Goal: Find specific page/section: Find specific page/section

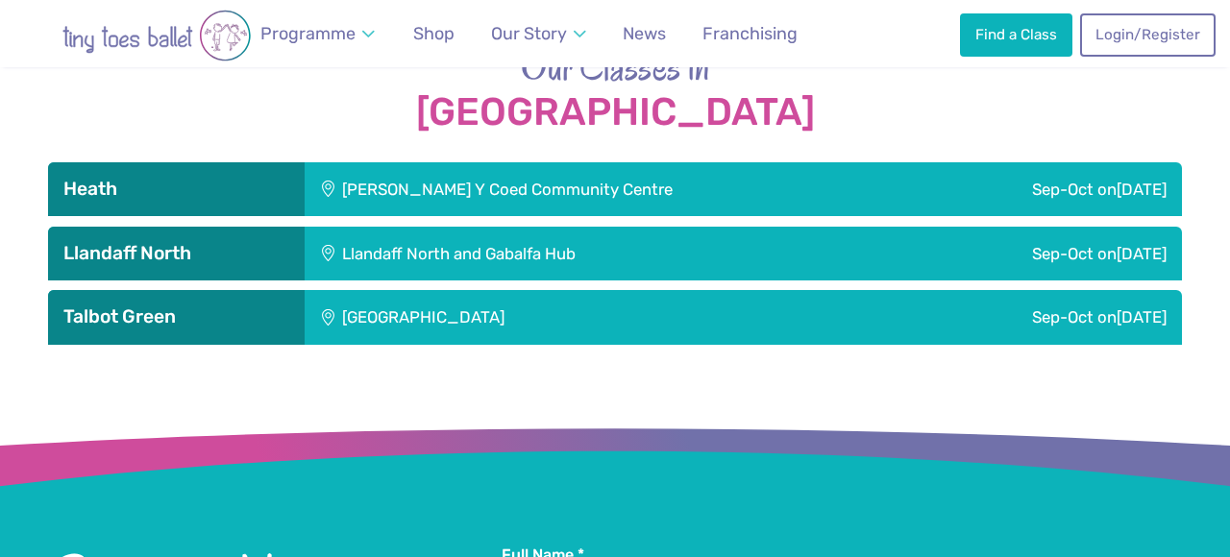
scroll to position [2468, 0]
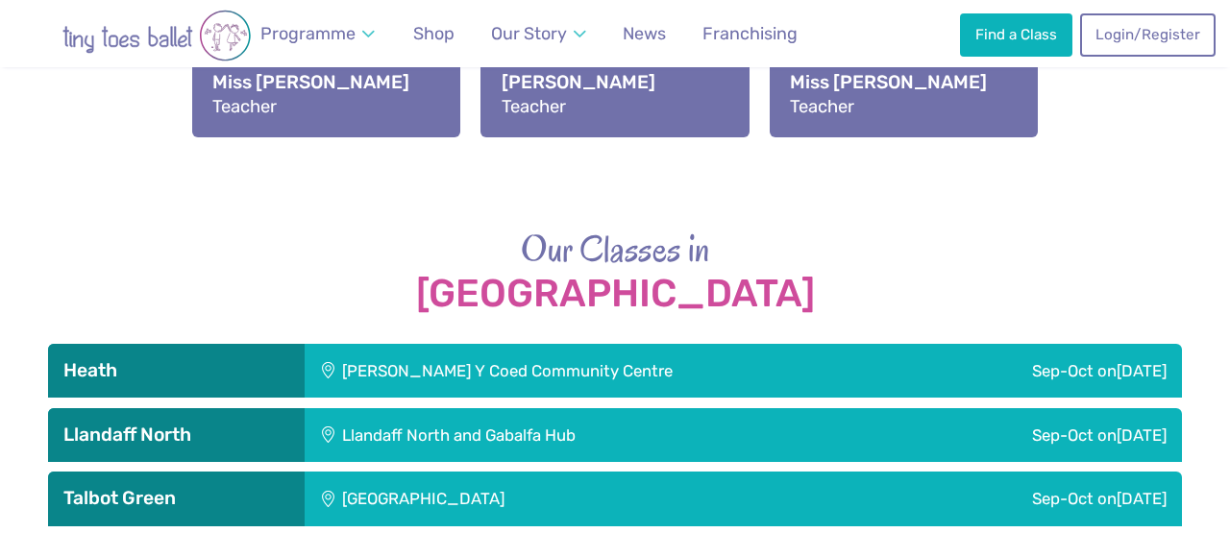
click at [378, 344] on div "Maes Y Coed Community Centre" at bounding box center [611, 371] width 613 height 54
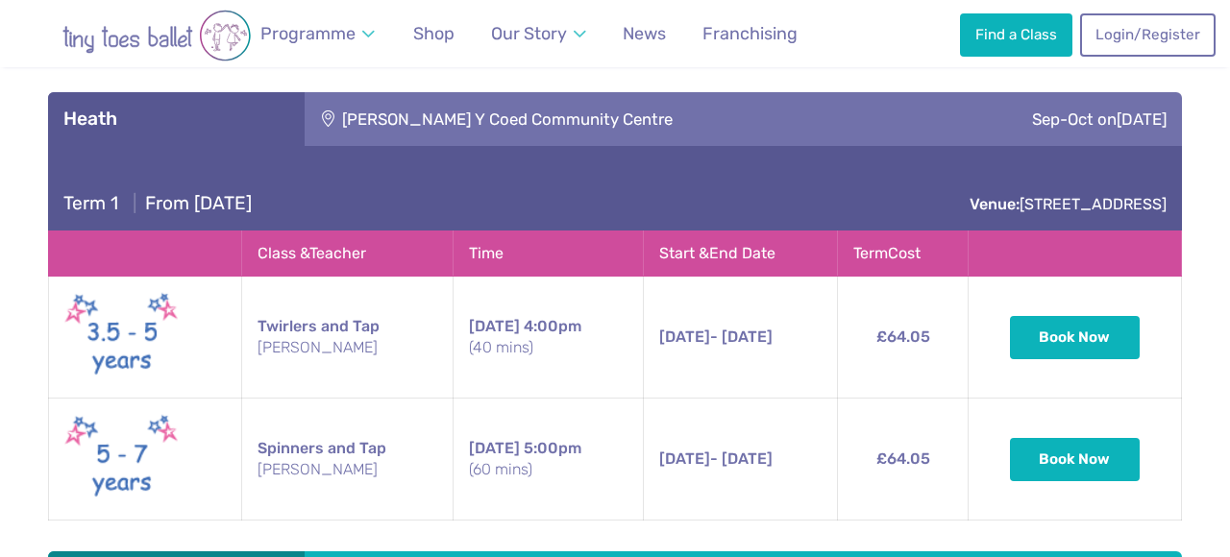
scroll to position [2711, 0]
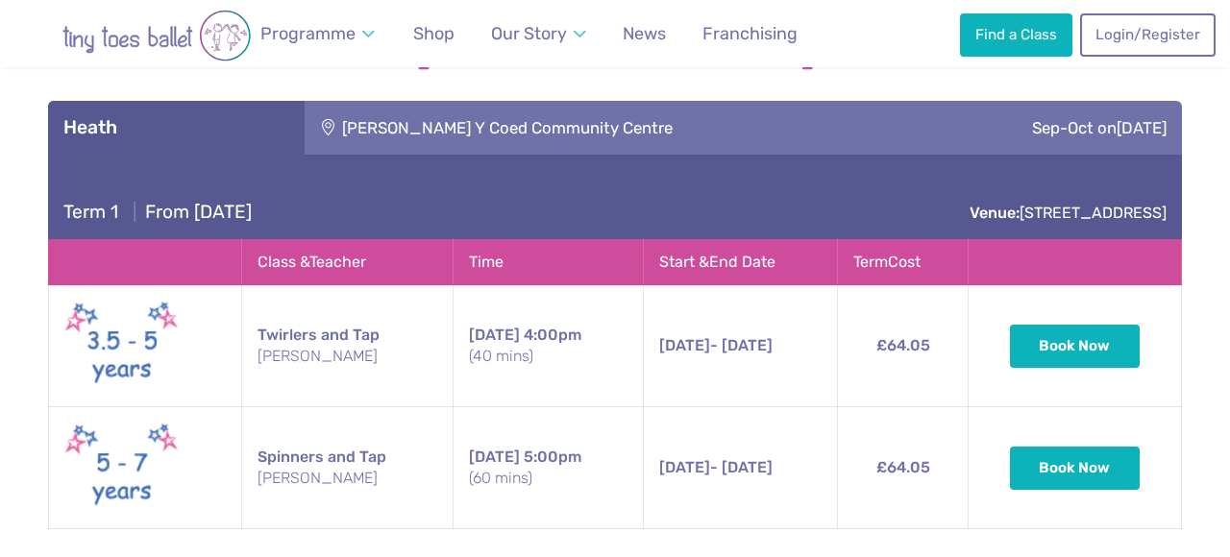
click at [612, 101] on div "Maes Y Coed Community Centre" at bounding box center [611, 128] width 613 height 54
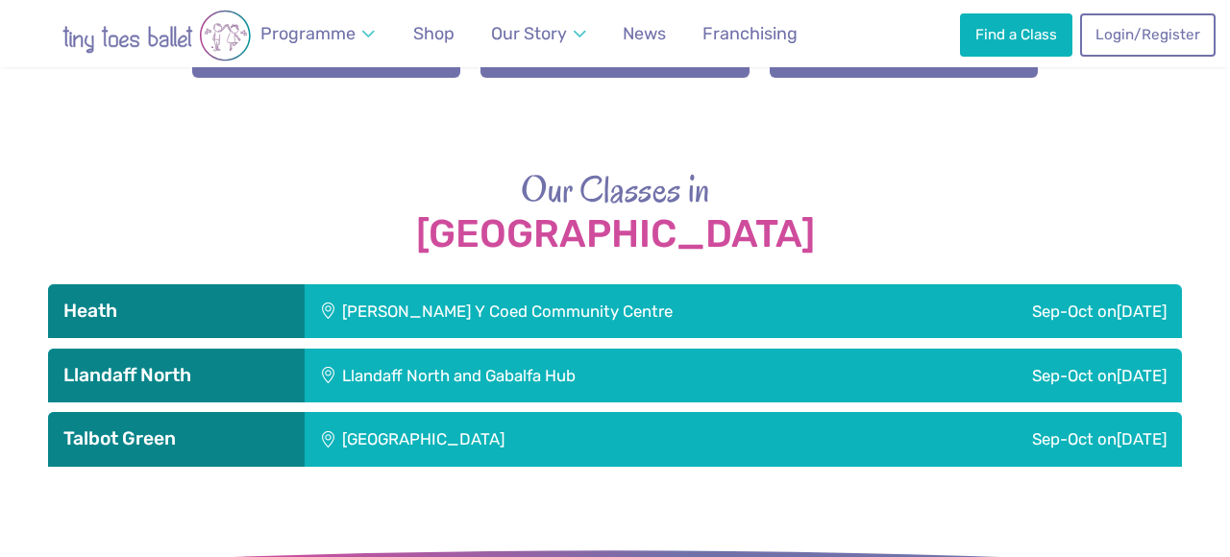
scroll to position [2615, 0]
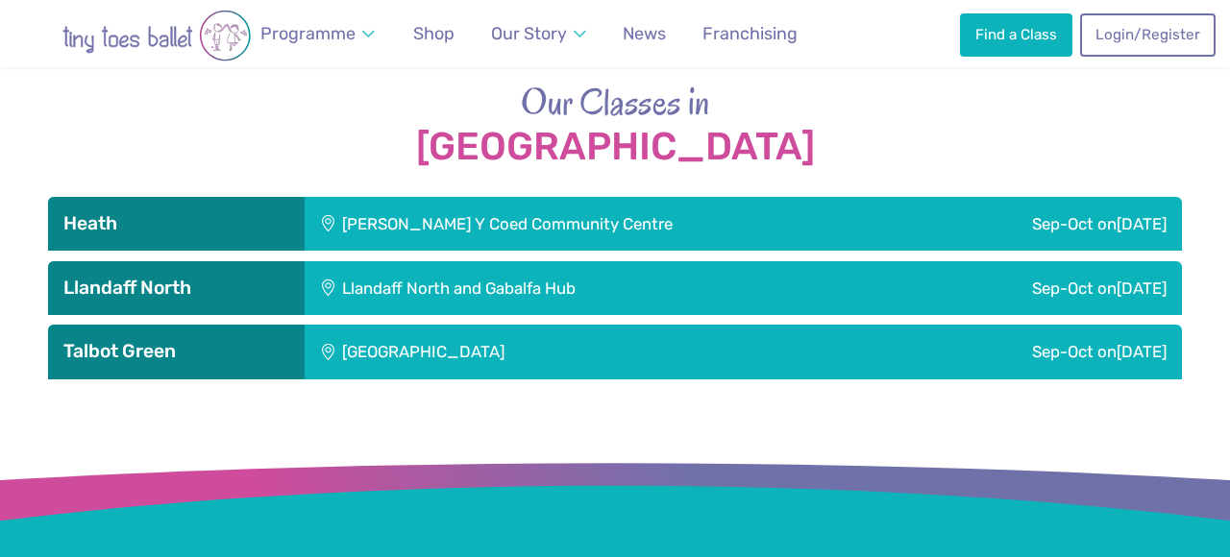
click at [437, 348] on div "Talbot Green Community Centre" at bounding box center [553, 352] width 496 height 54
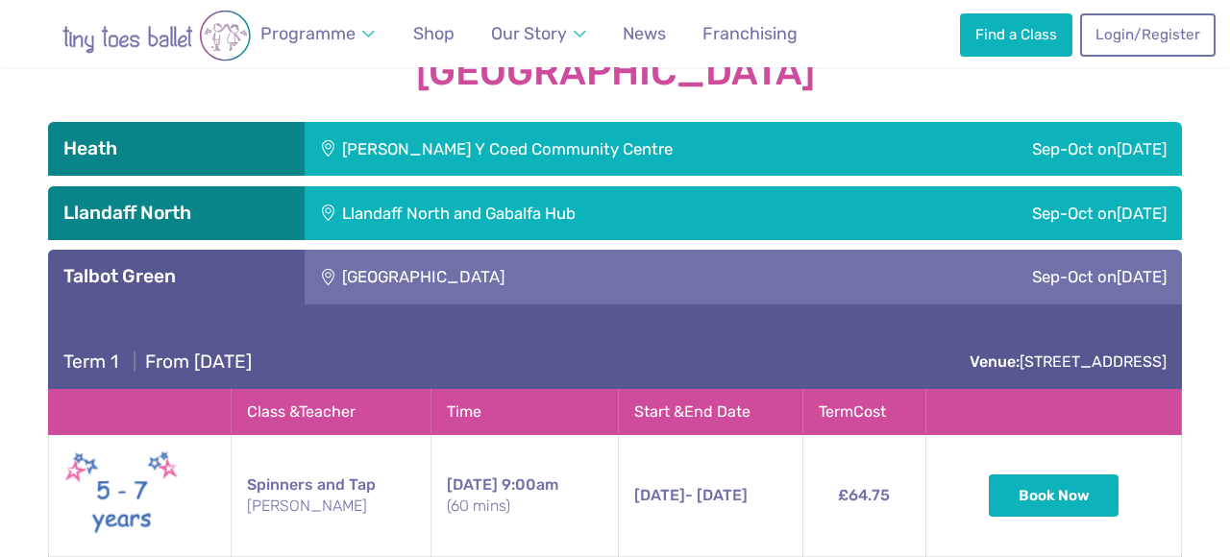
scroll to position [2686, 0]
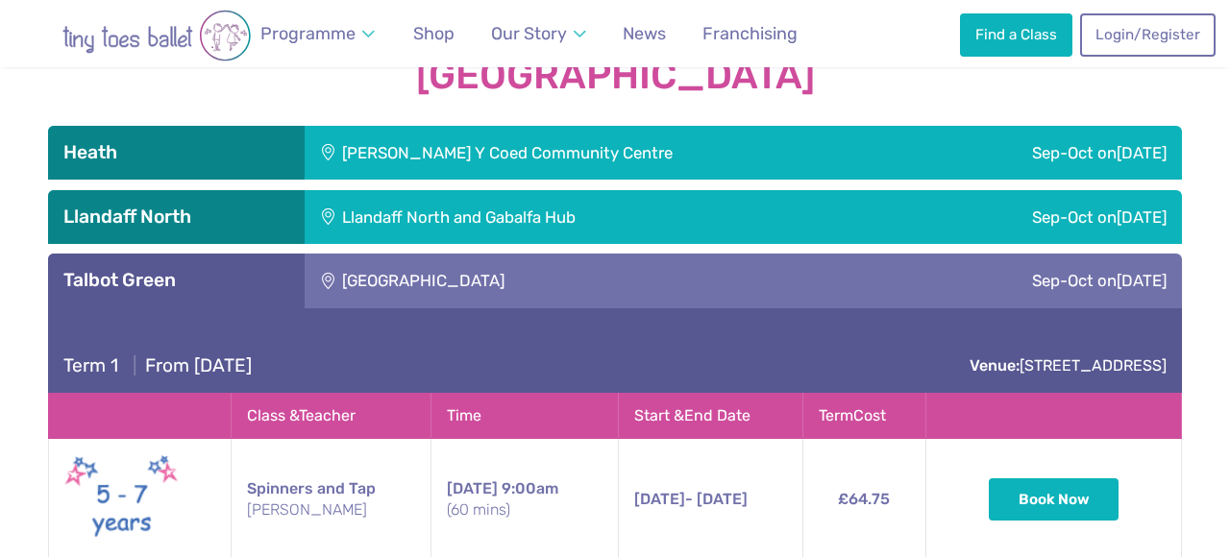
click at [461, 277] on div "Talbot Green Community Centre" at bounding box center [553, 281] width 496 height 54
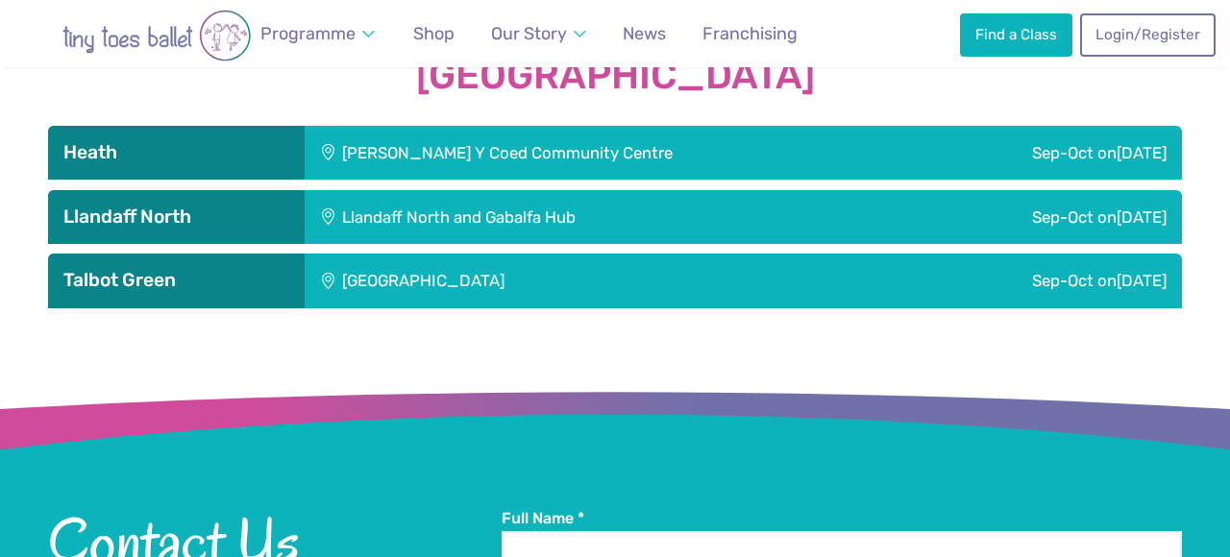
click at [503, 204] on div "Llandaff North and Gabalfa Hub" at bounding box center [583, 217] width 556 height 54
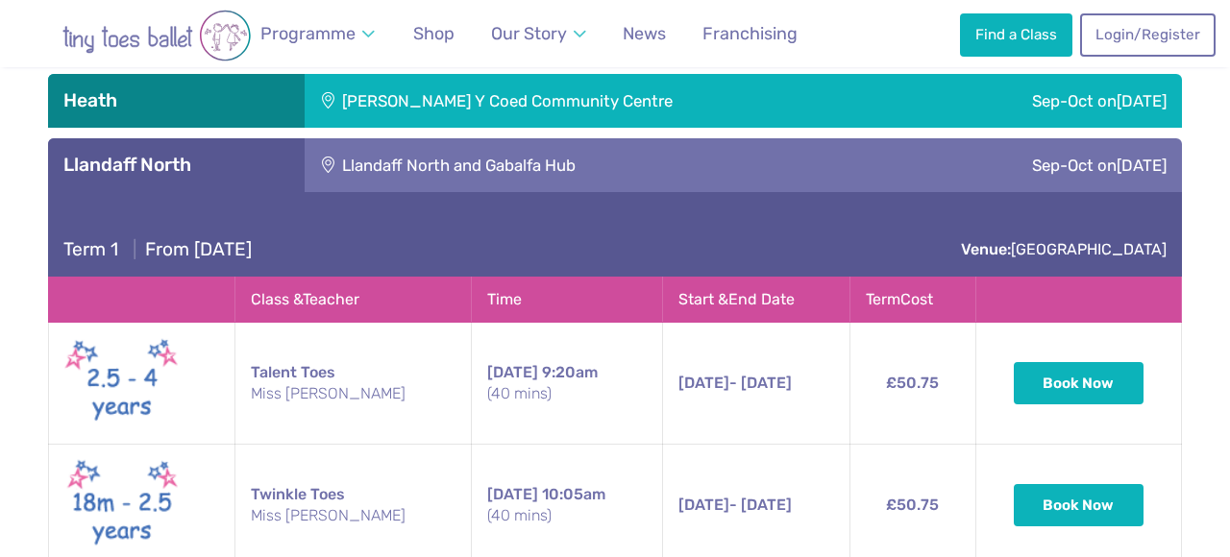
scroll to position [2734, 0]
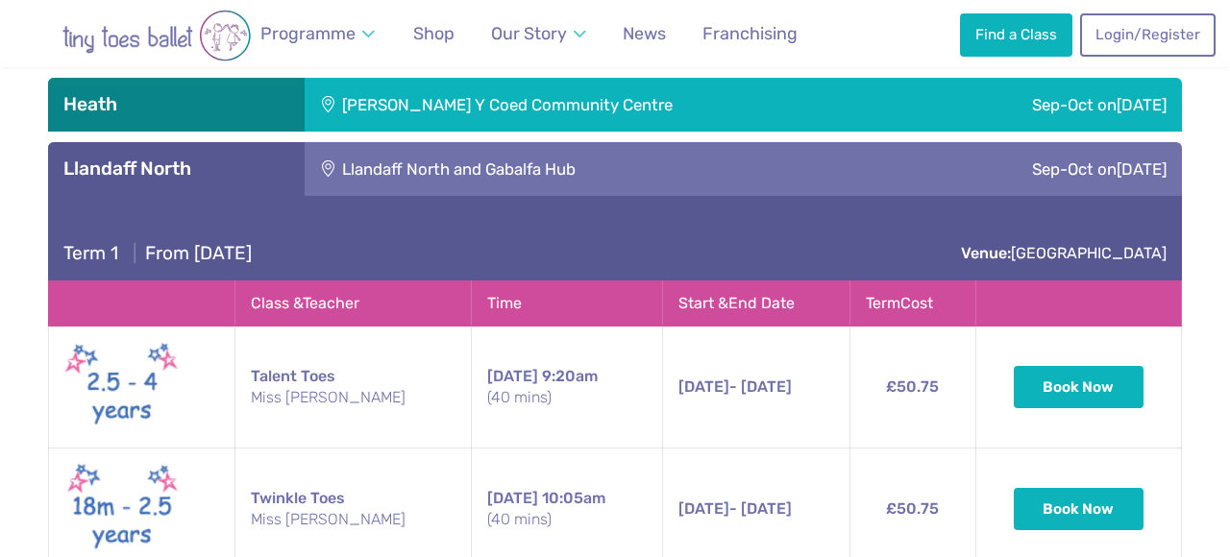
click at [557, 142] on div "Llandaff North and Gabalfa Hub" at bounding box center [583, 169] width 556 height 54
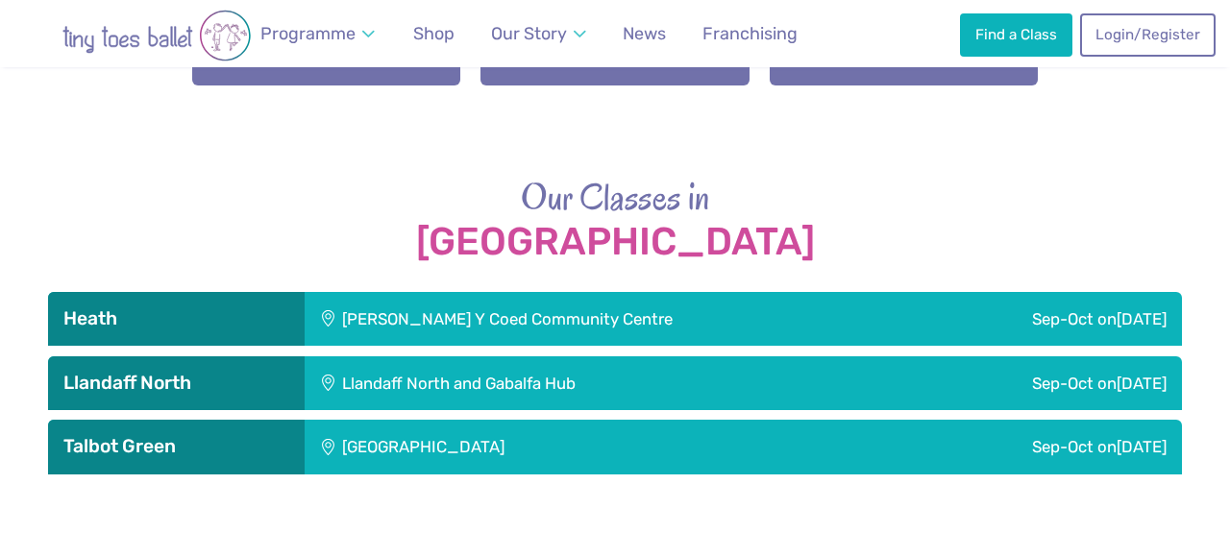
scroll to position [2641, 0]
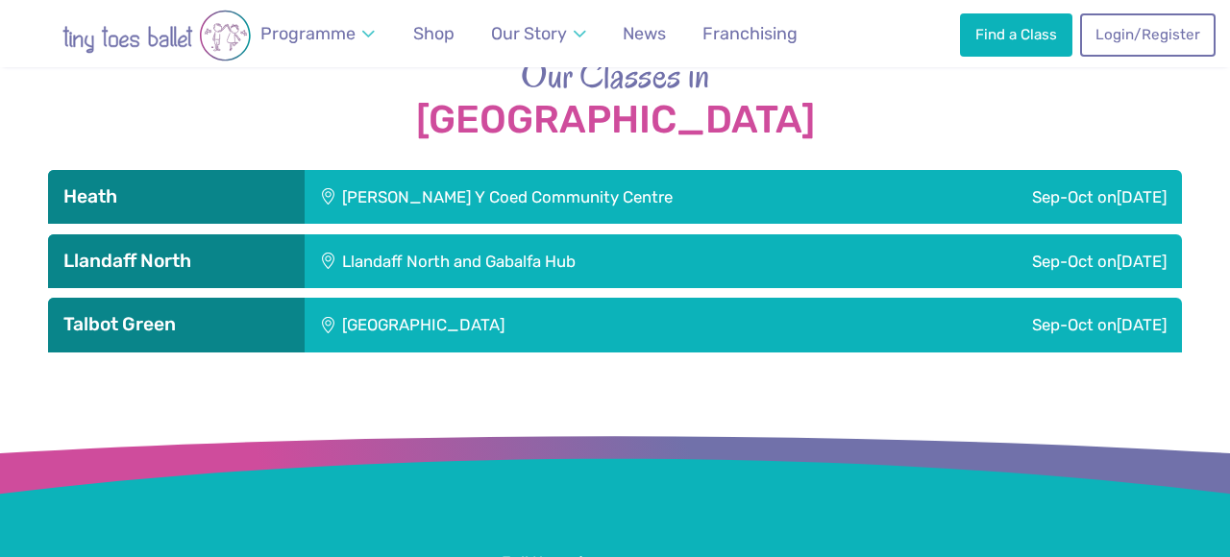
click at [471, 181] on div "Maes Y Coed Community Centre" at bounding box center [611, 197] width 613 height 54
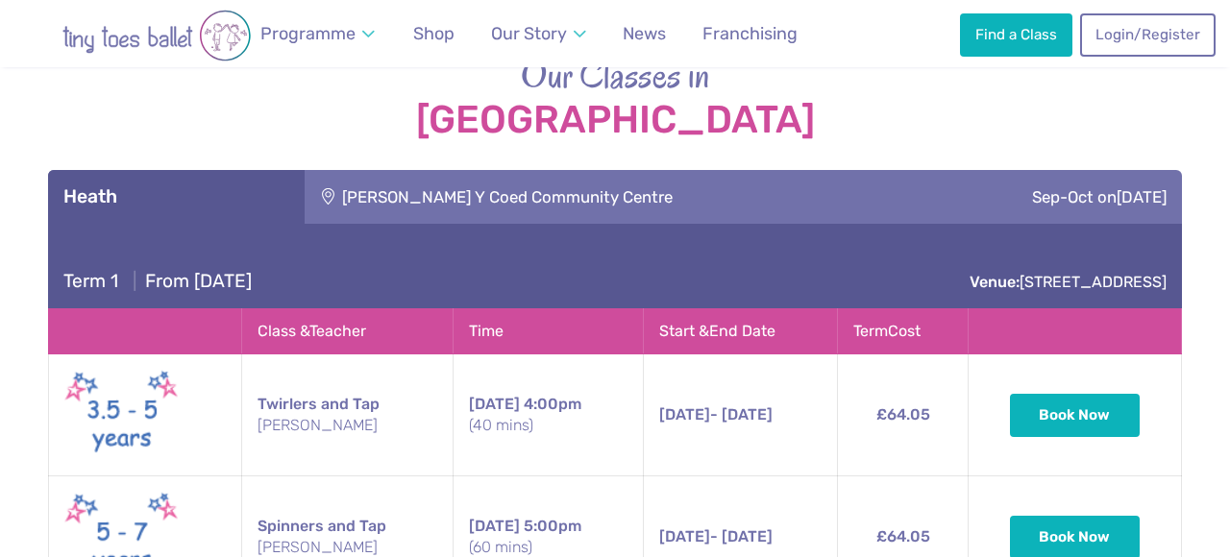
click at [471, 181] on div "Maes Y Coed Community Centre" at bounding box center [611, 197] width 613 height 54
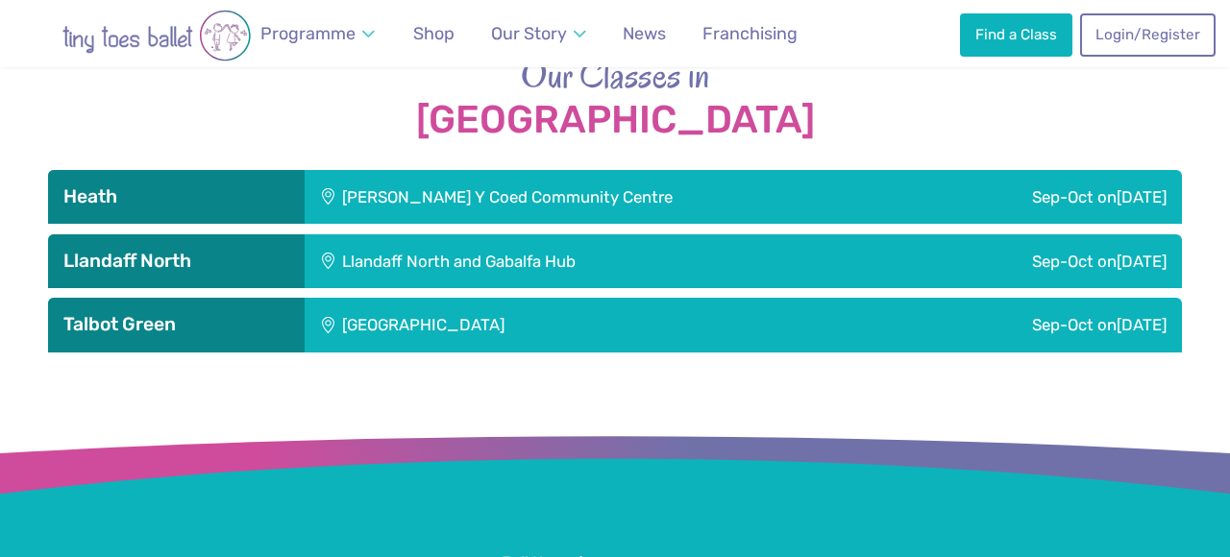
click at [454, 234] on div "Llandaff North and Gabalfa Hub" at bounding box center [583, 261] width 556 height 54
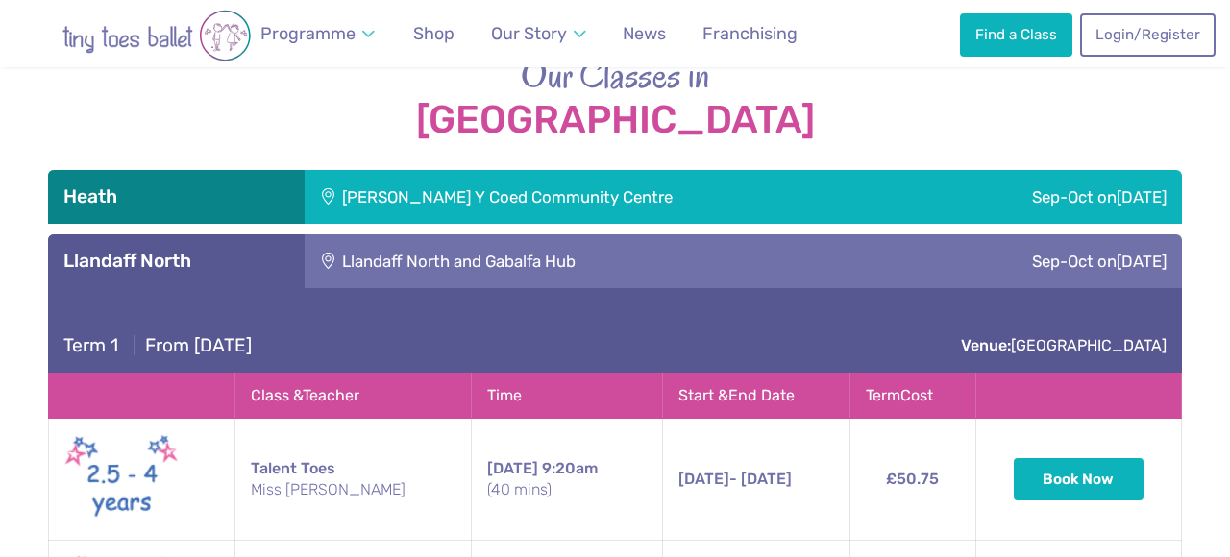
click at [454, 234] on div "Llandaff North and Gabalfa Hub" at bounding box center [583, 261] width 556 height 54
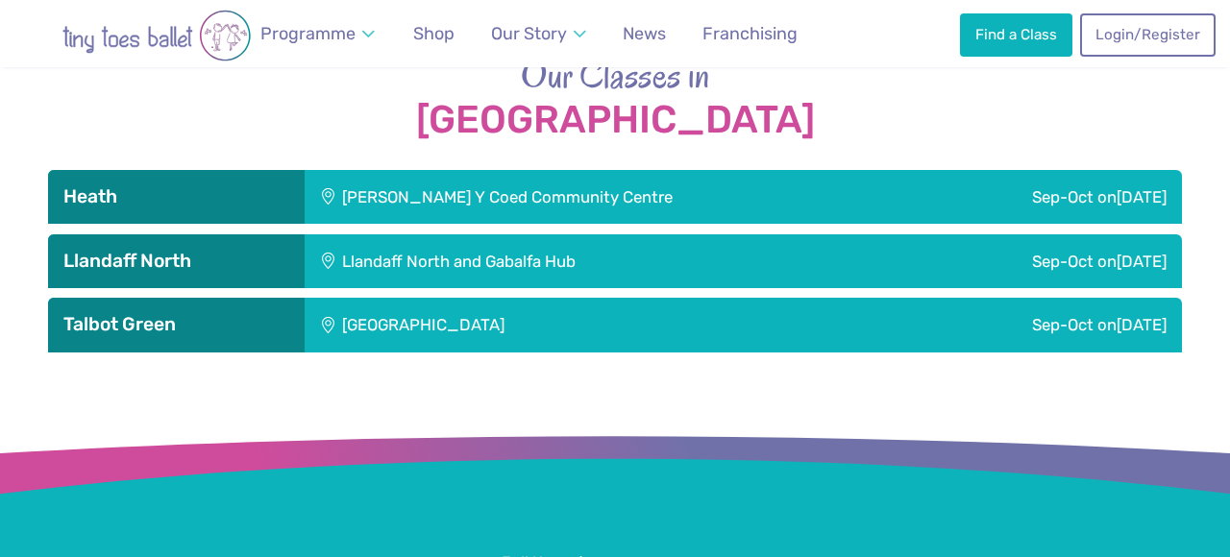
click at [437, 307] on div "Talbot Green Community Centre" at bounding box center [553, 325] width 496 height 54
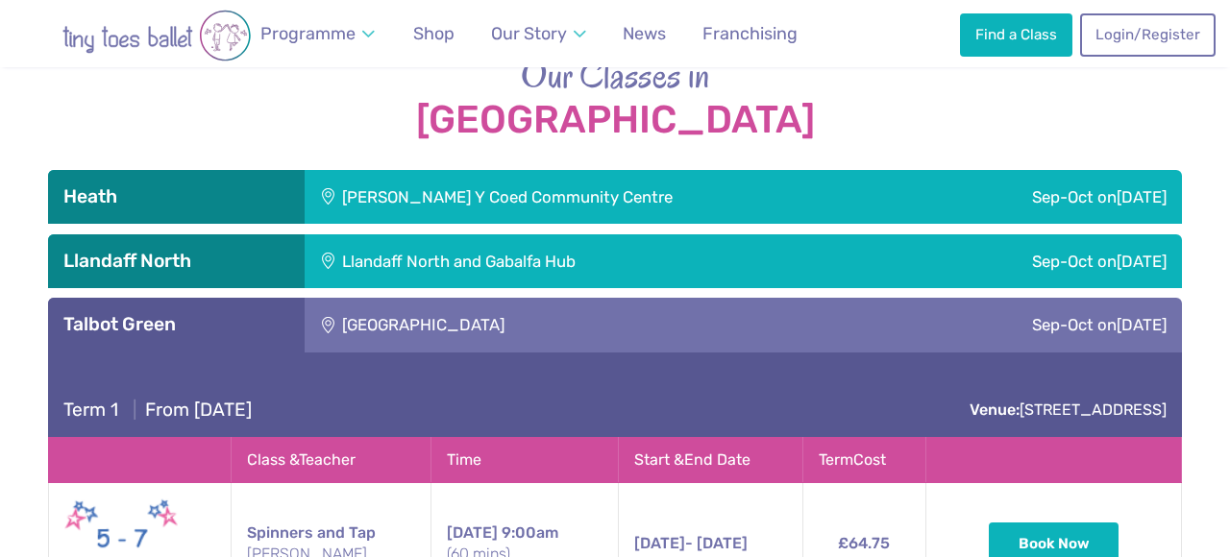
click at [437, 307] on div "Talbot Green Community Centre" at bounding box center [553, 325] width 496 height 54
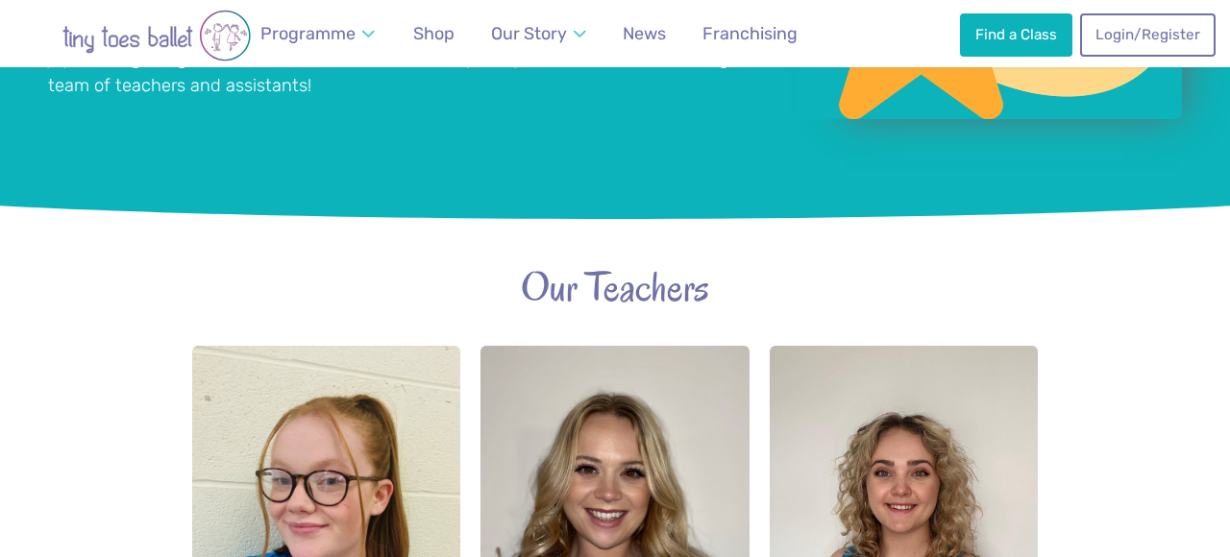
scroll to position [2048, 0]
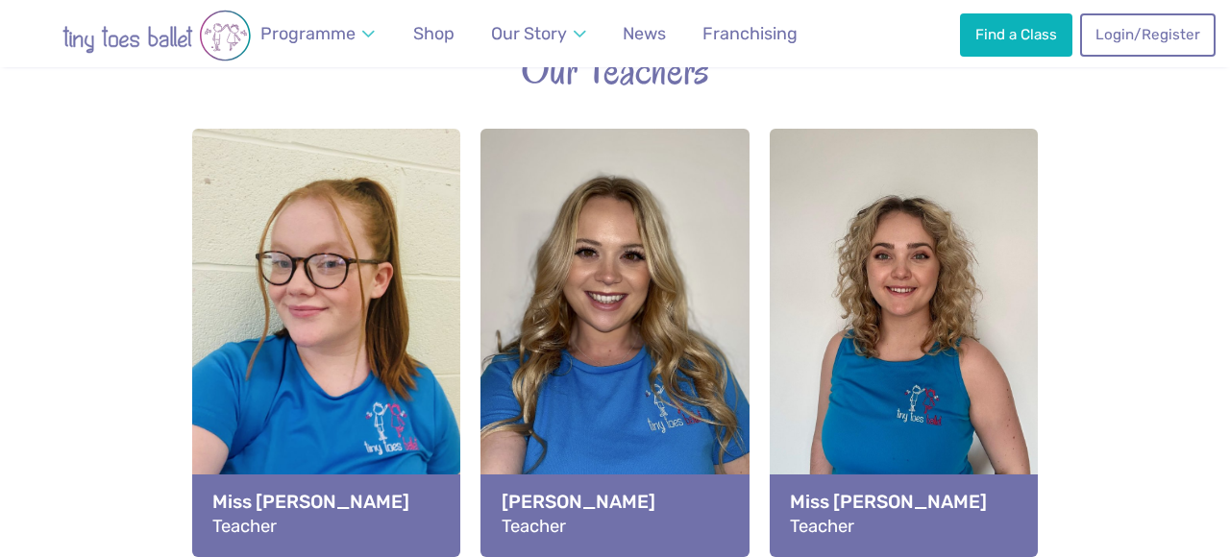
click at [612, 250] on div "View full-size image" at bounding box center [614, 305] width 268 height 352
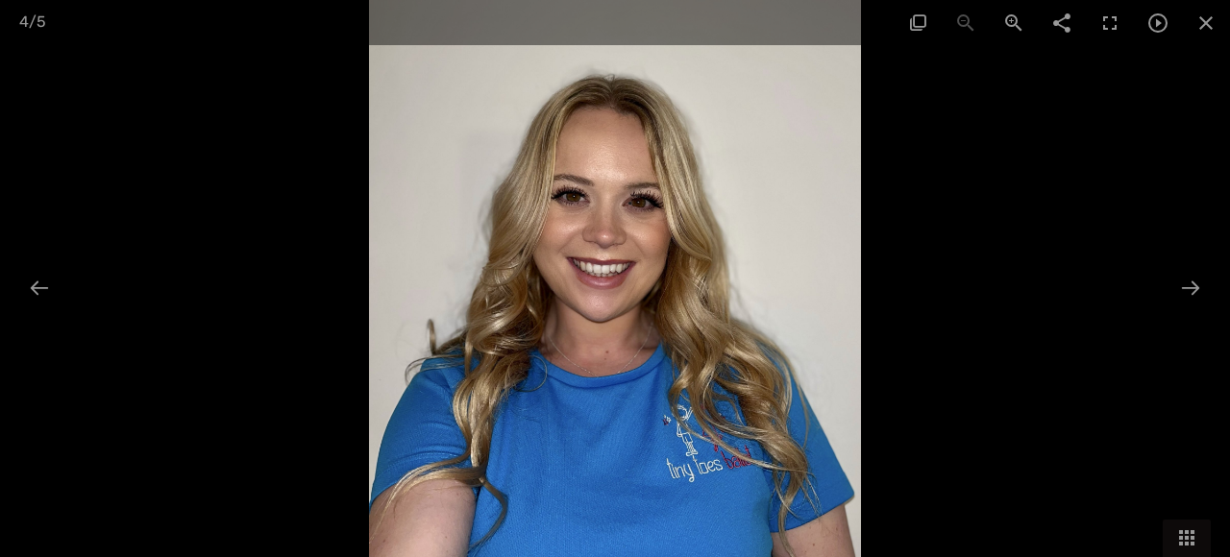
click at [10, 89] on div at bounding box center [615, 278] width 1230 height 557
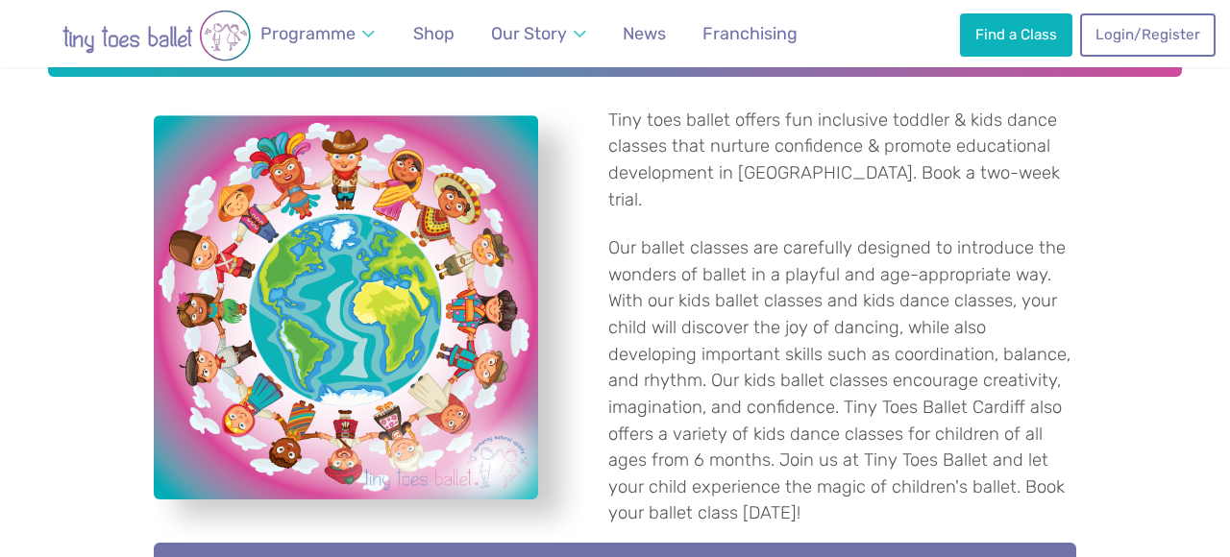
scroll to position [570, 0]
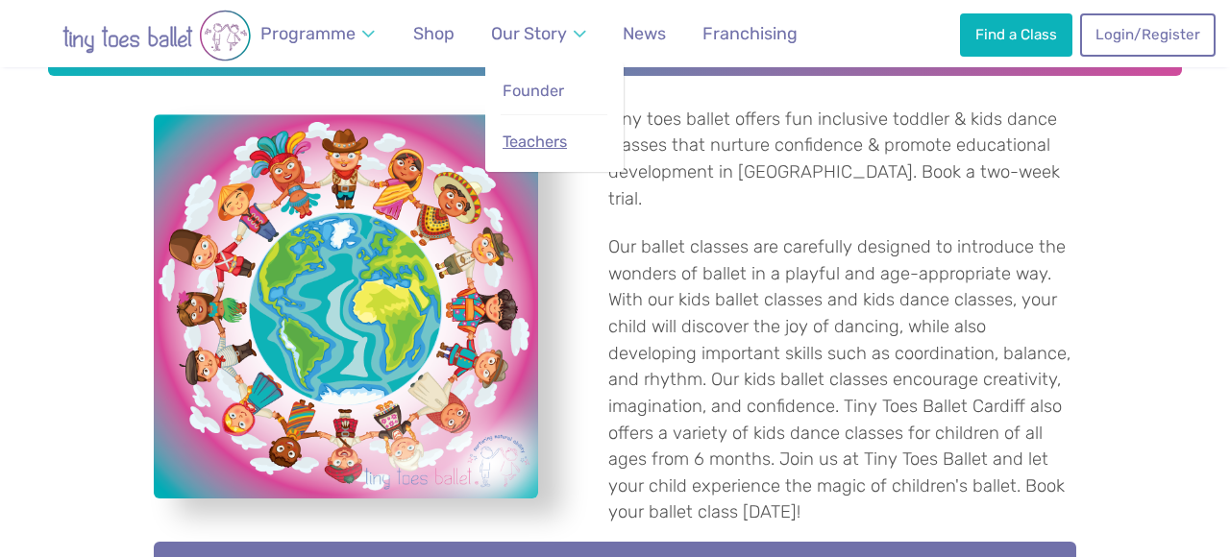
click at [557, 151] on span "Teachers" at bounding box center [535, 142] width 64 height 18
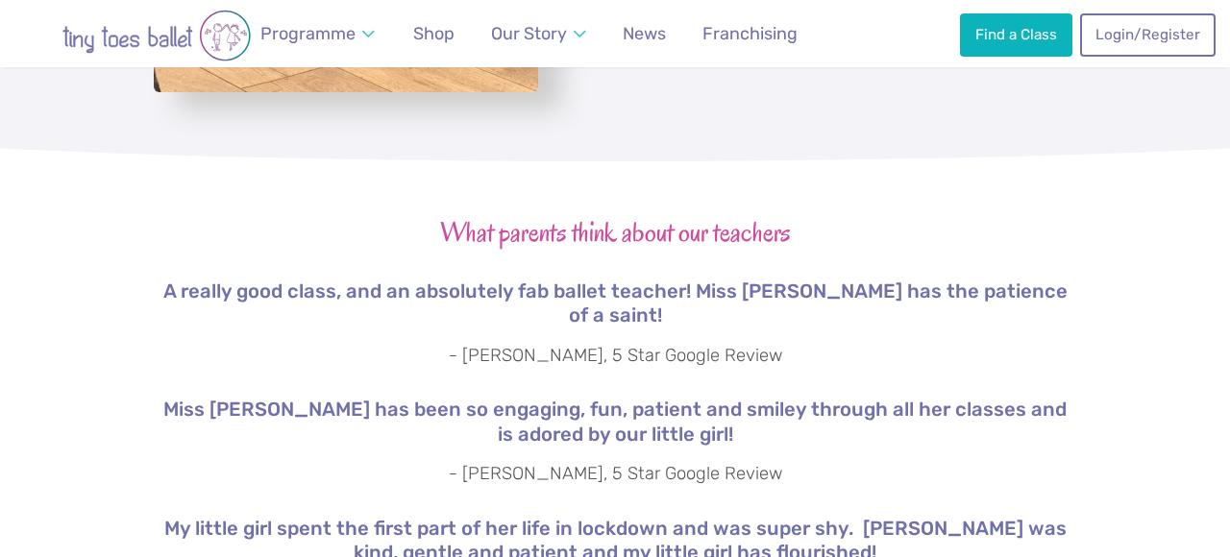
scroll to position [3202, 0]
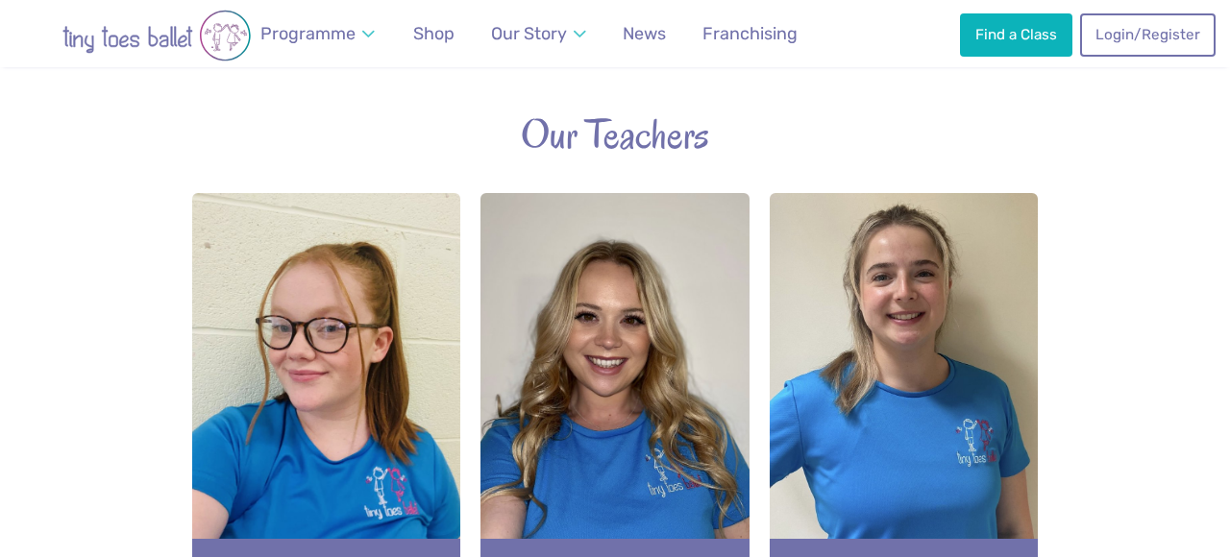
scroll to position [2113, 0]
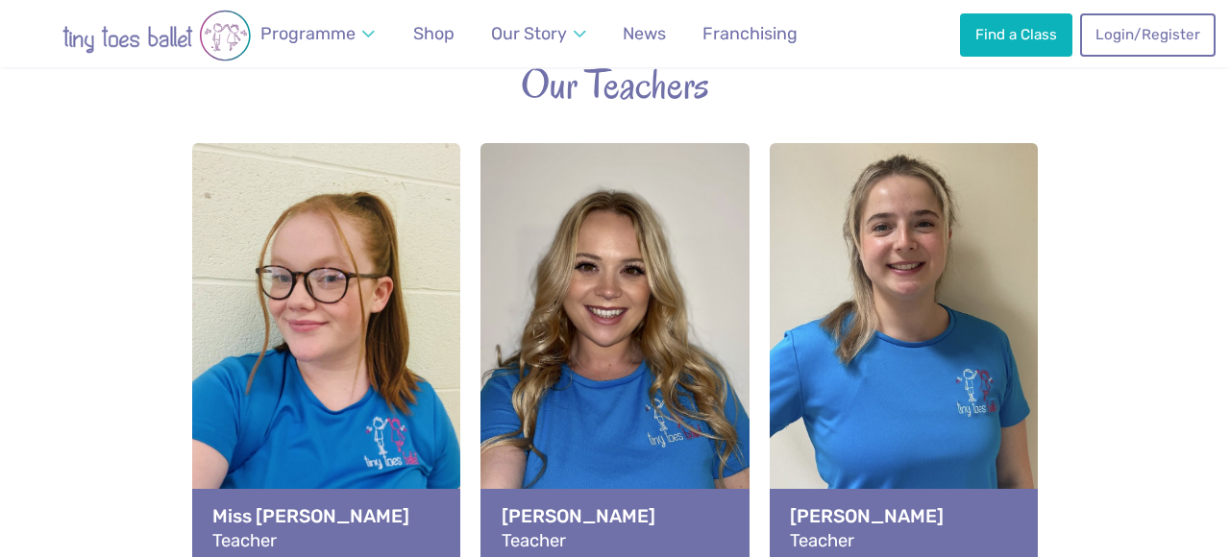
click at [335, 234] on div "View full-size image" at bounding box center [326, 319] width 268 height 352
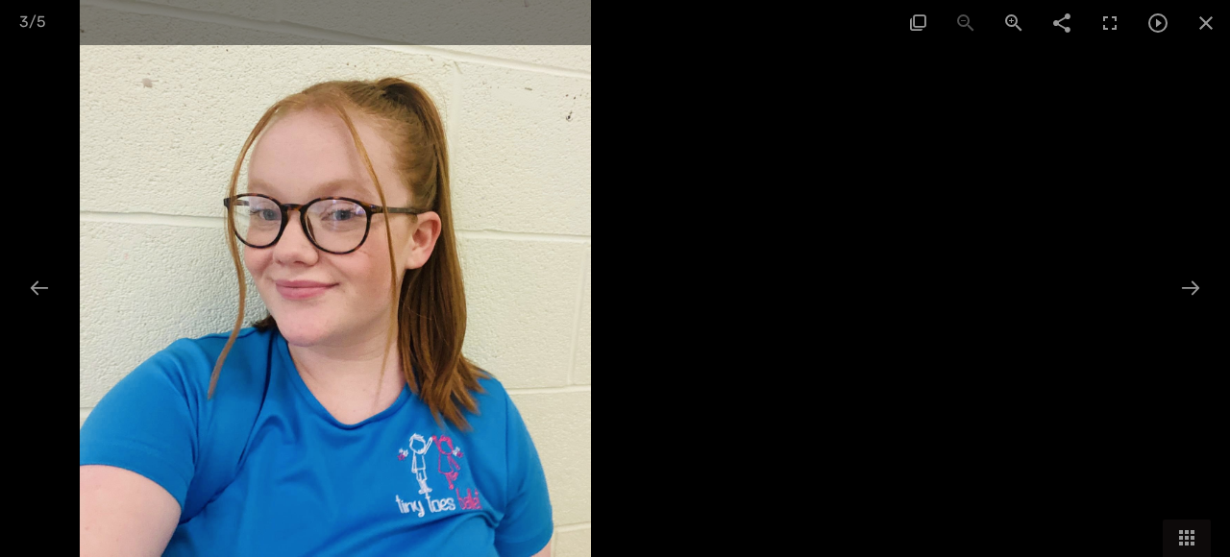
click at [246, 97] on img at bounding box center [336, 278] width 512 height 557
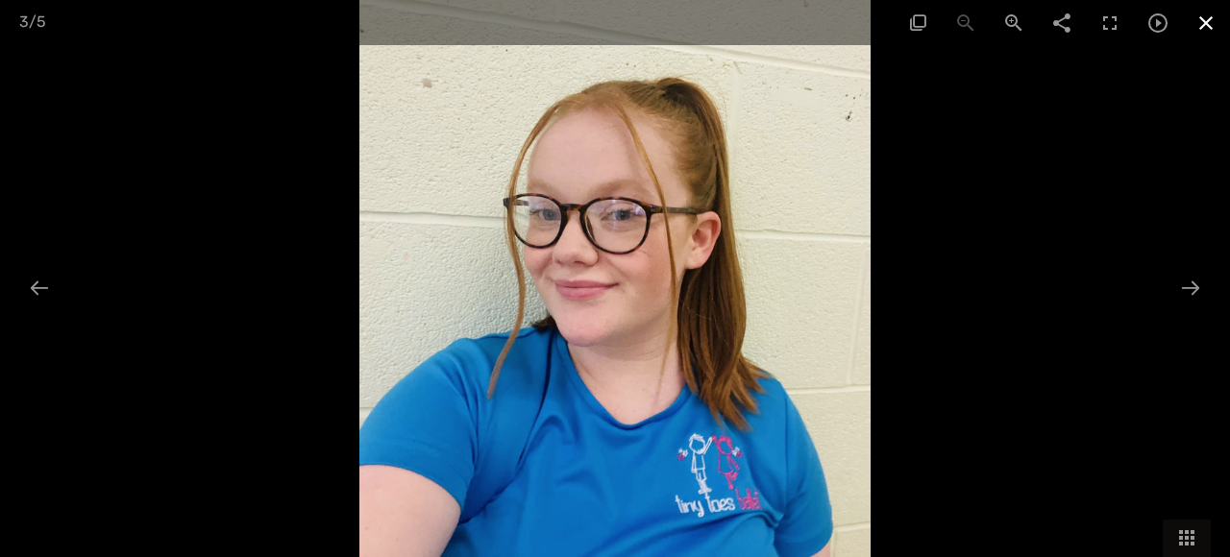
click at [1213, 21] on span at bounding box center [1206, 22] width 48 height 45
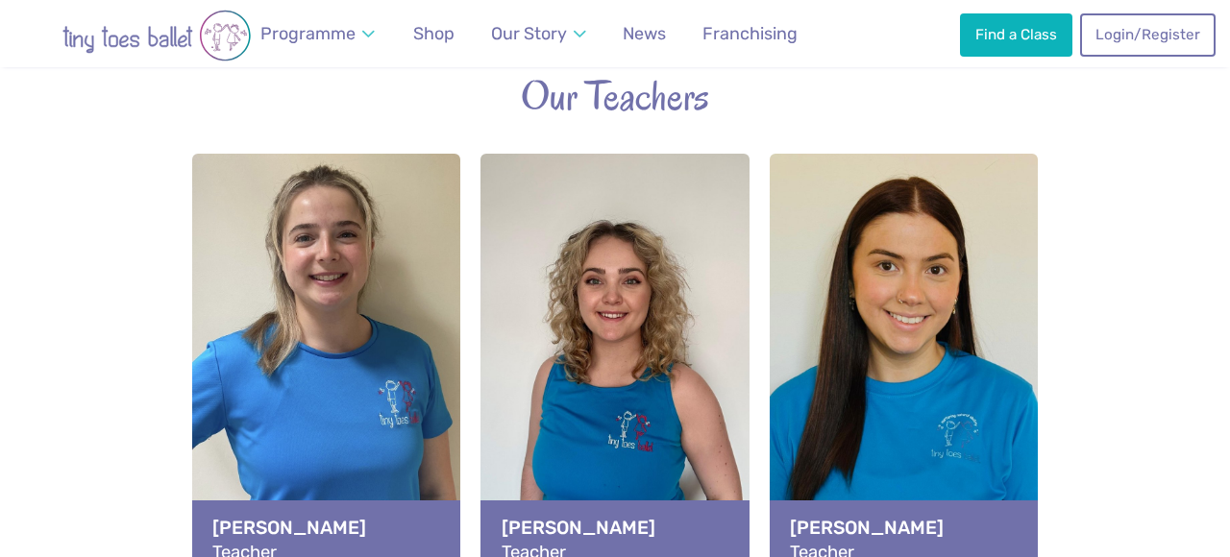
scroll to position [2128, 0]
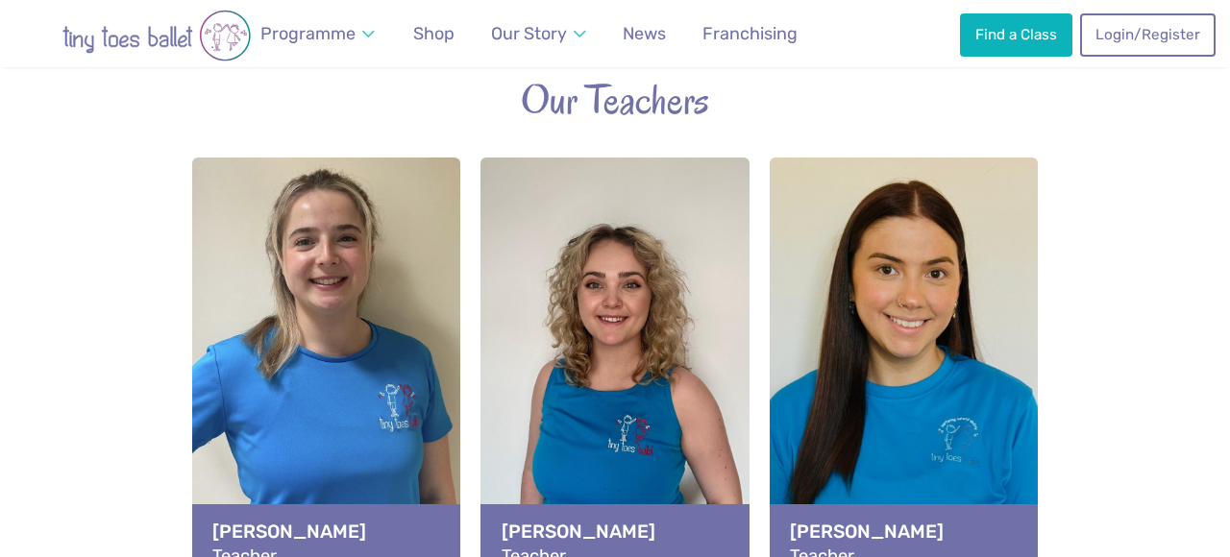
click at [528, 297] on div "View full-size image" at bounding box center [614, 334] width 268 height 352
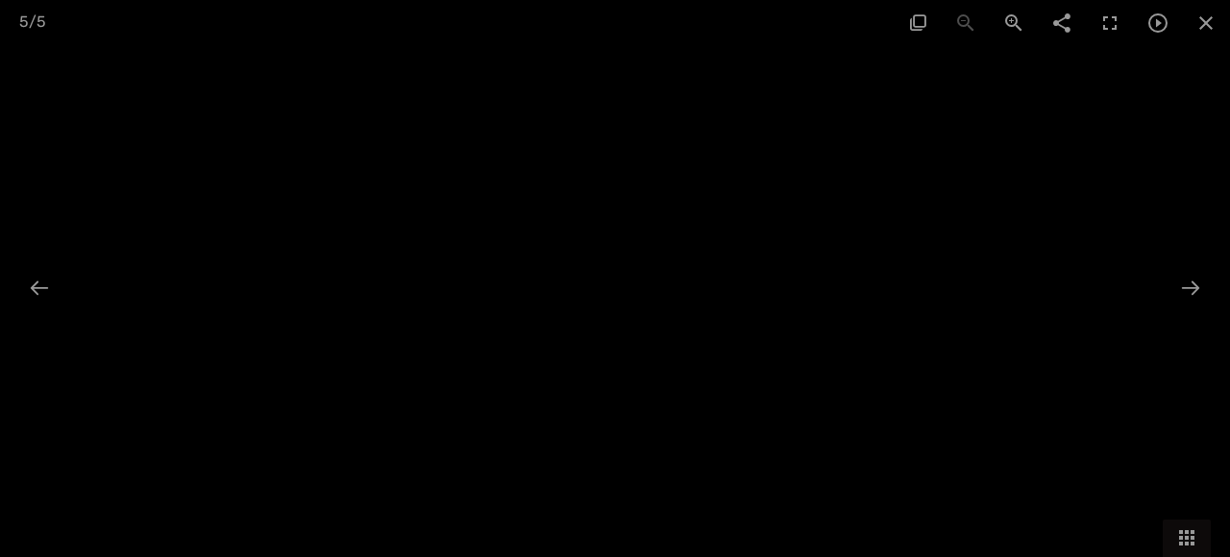
click at [471, 289] on div at bounding box center [615, 278] width 1230 height 557
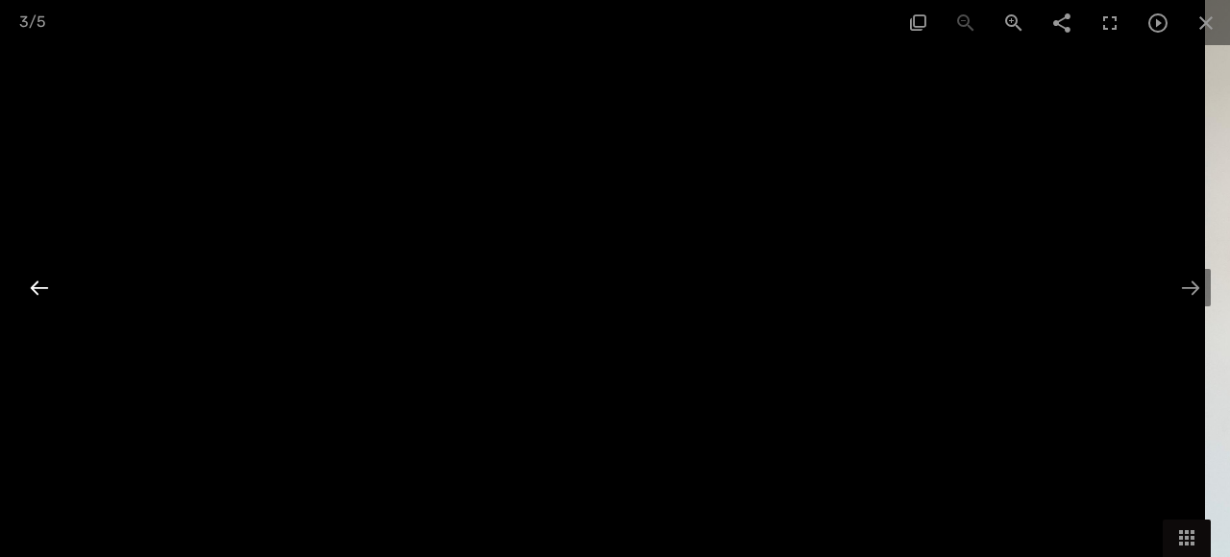
click at [39, 276] on div at bounding box center [39, 287] width 40 height 37
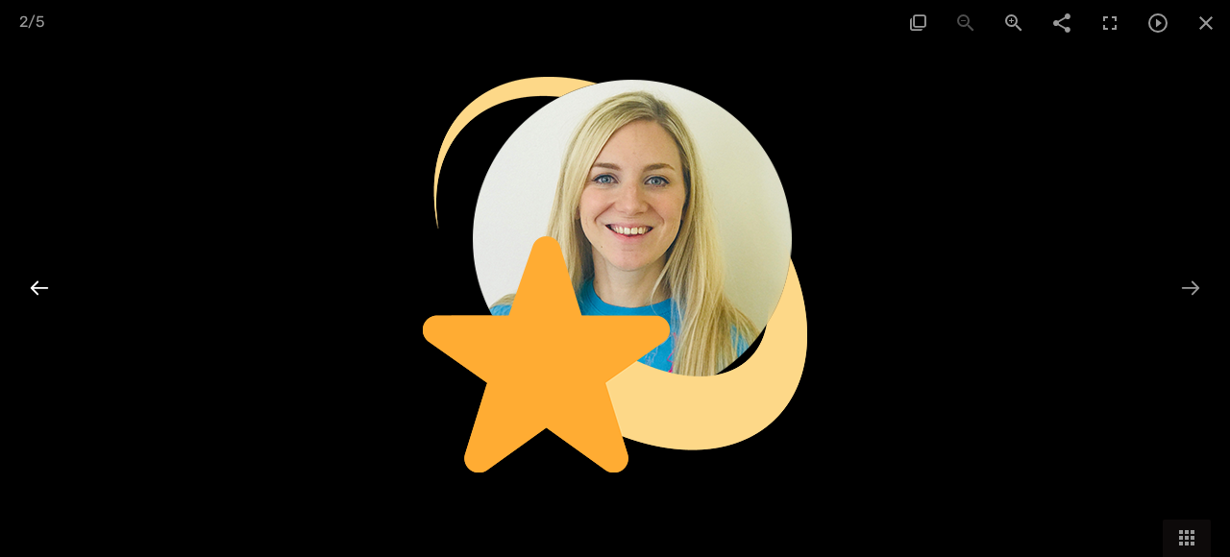
click at [39, 276] on div at bounding box center [39, 287] width 40 height 37
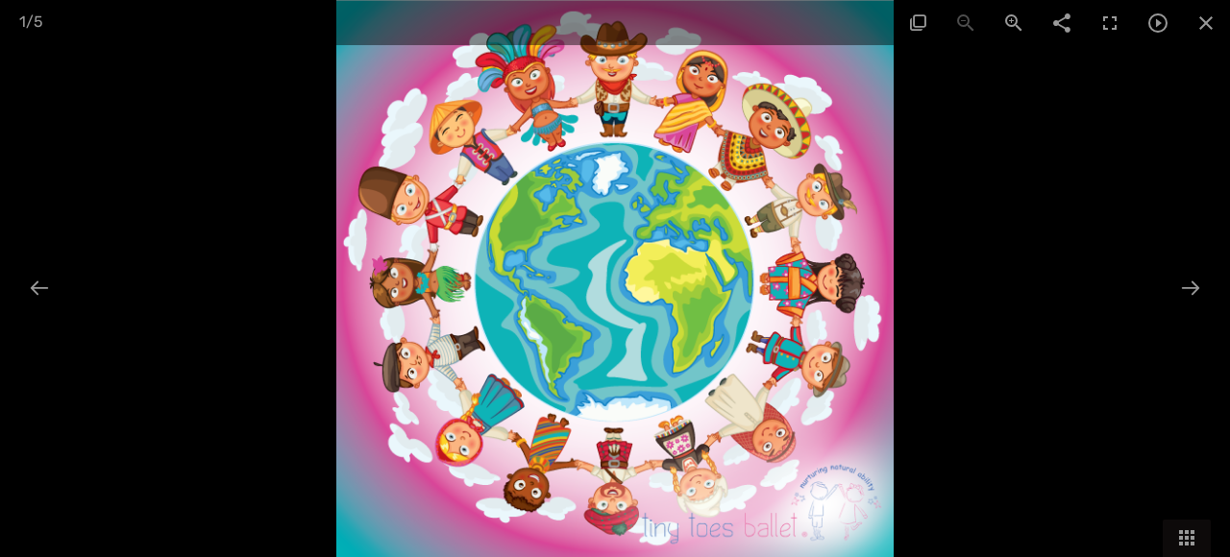
click at [264, 128] on div at bounding box center [615, 278] width 1230 height 557
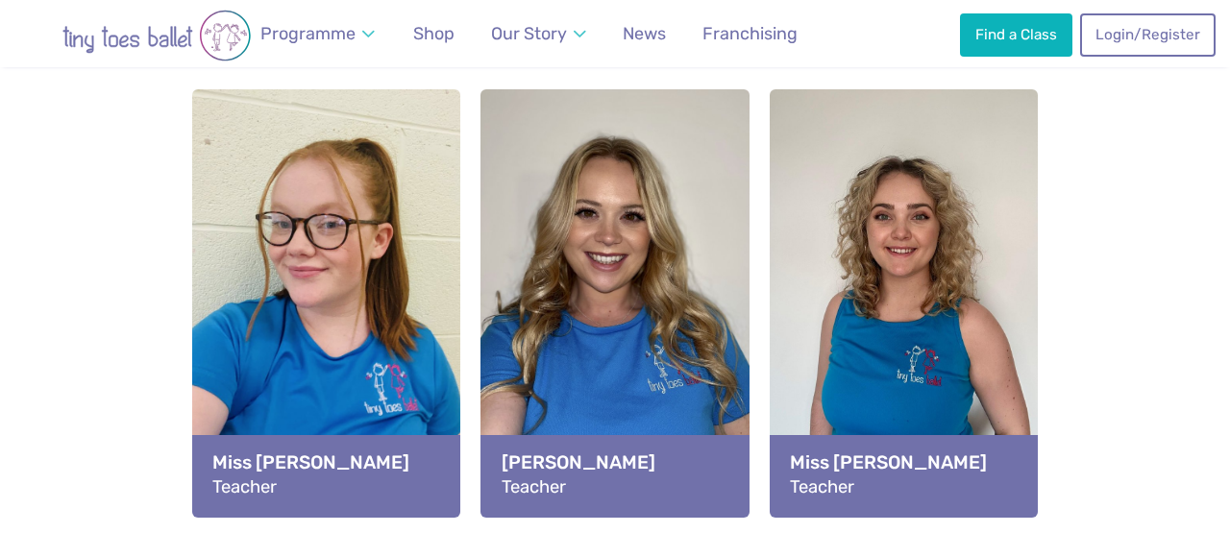
scroll to position [2116, 0]
